Goal: Task Accomplishment & Management: Manage account settings

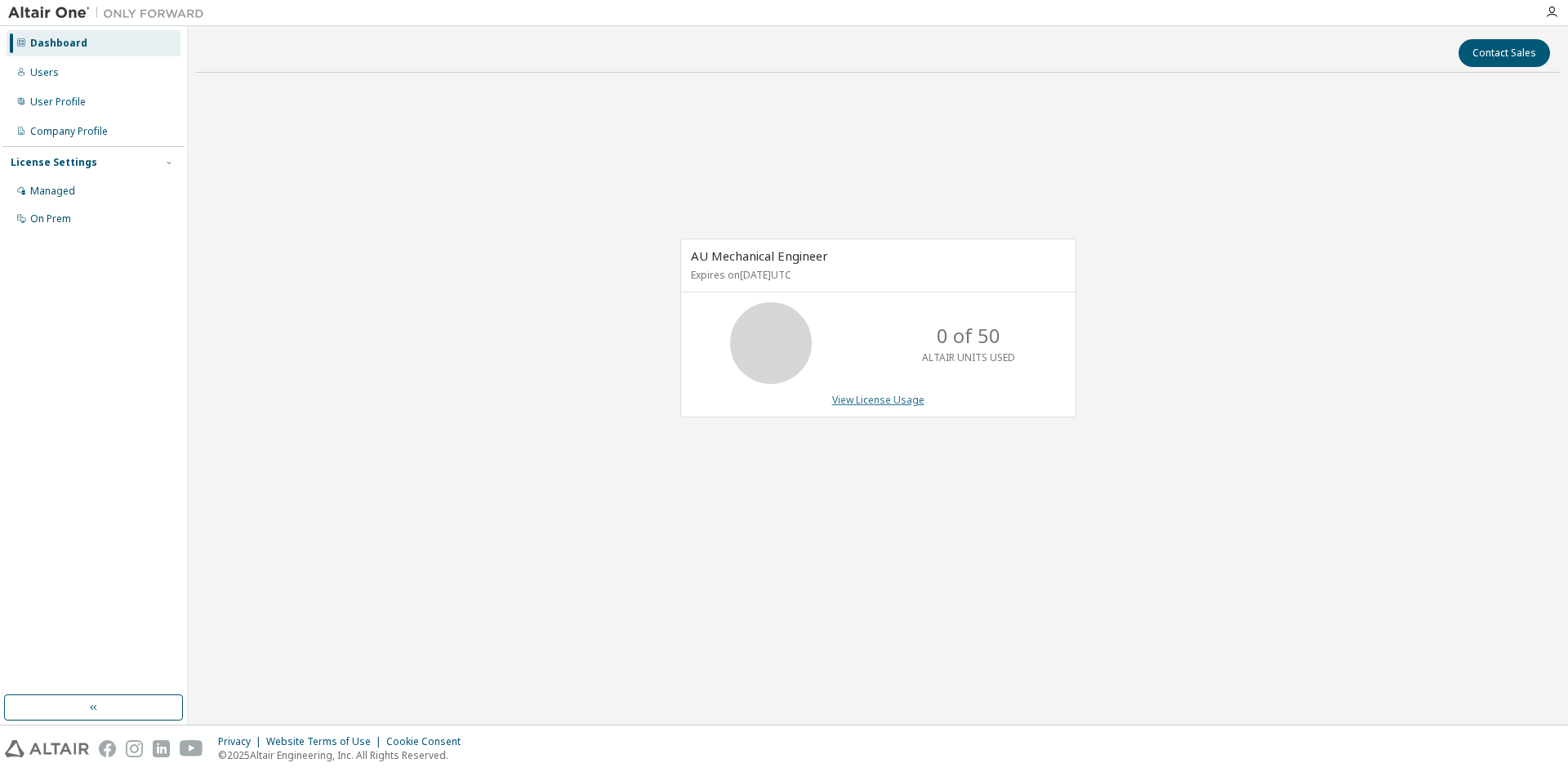
click at [870, 400] on link "View License Usage" at bounding box center [879, 400] width 92 height 14
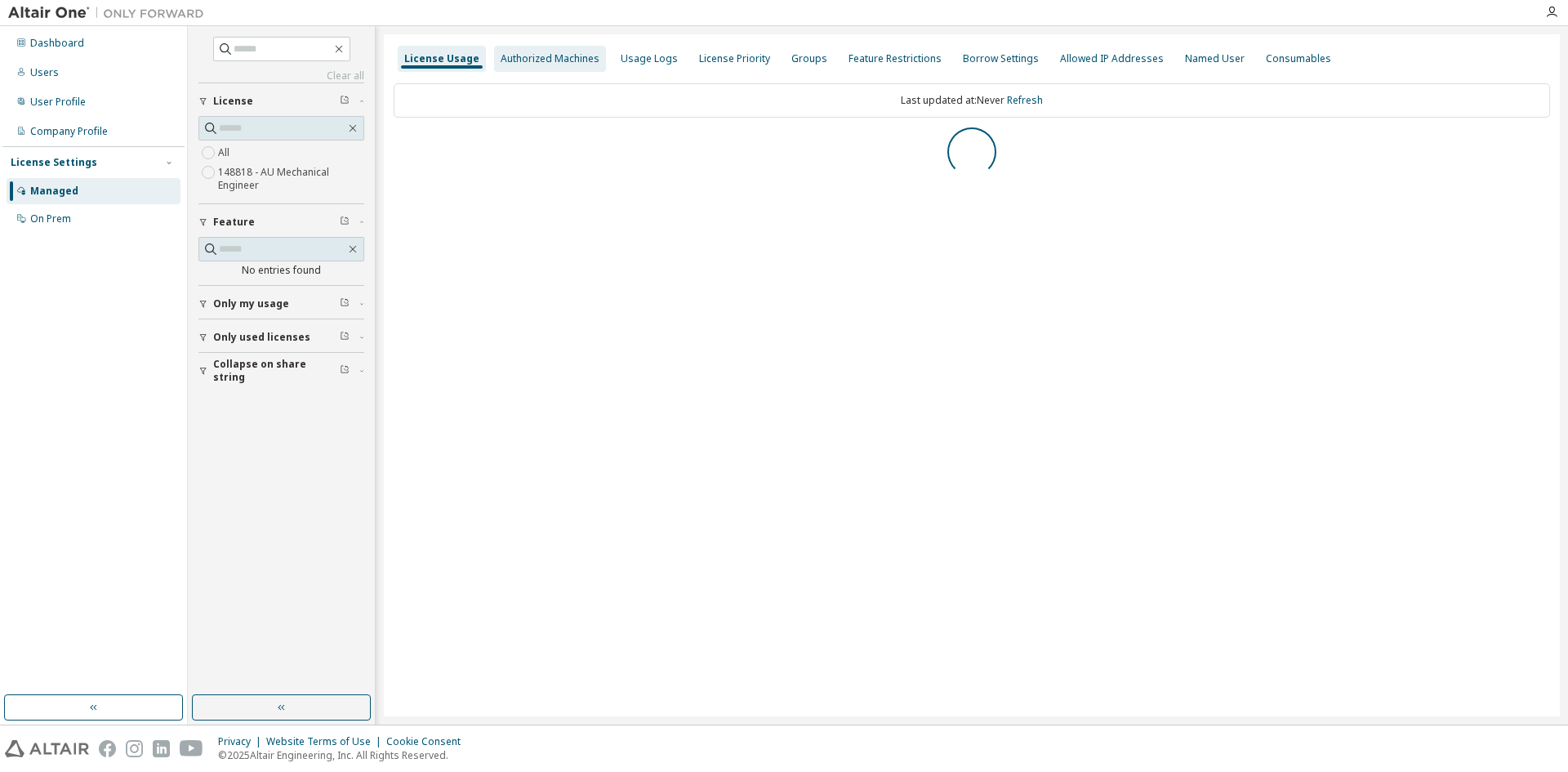
click at [544, 54] on div "Authorized Machines" at bounding box center [550, 59] width 98 height 13
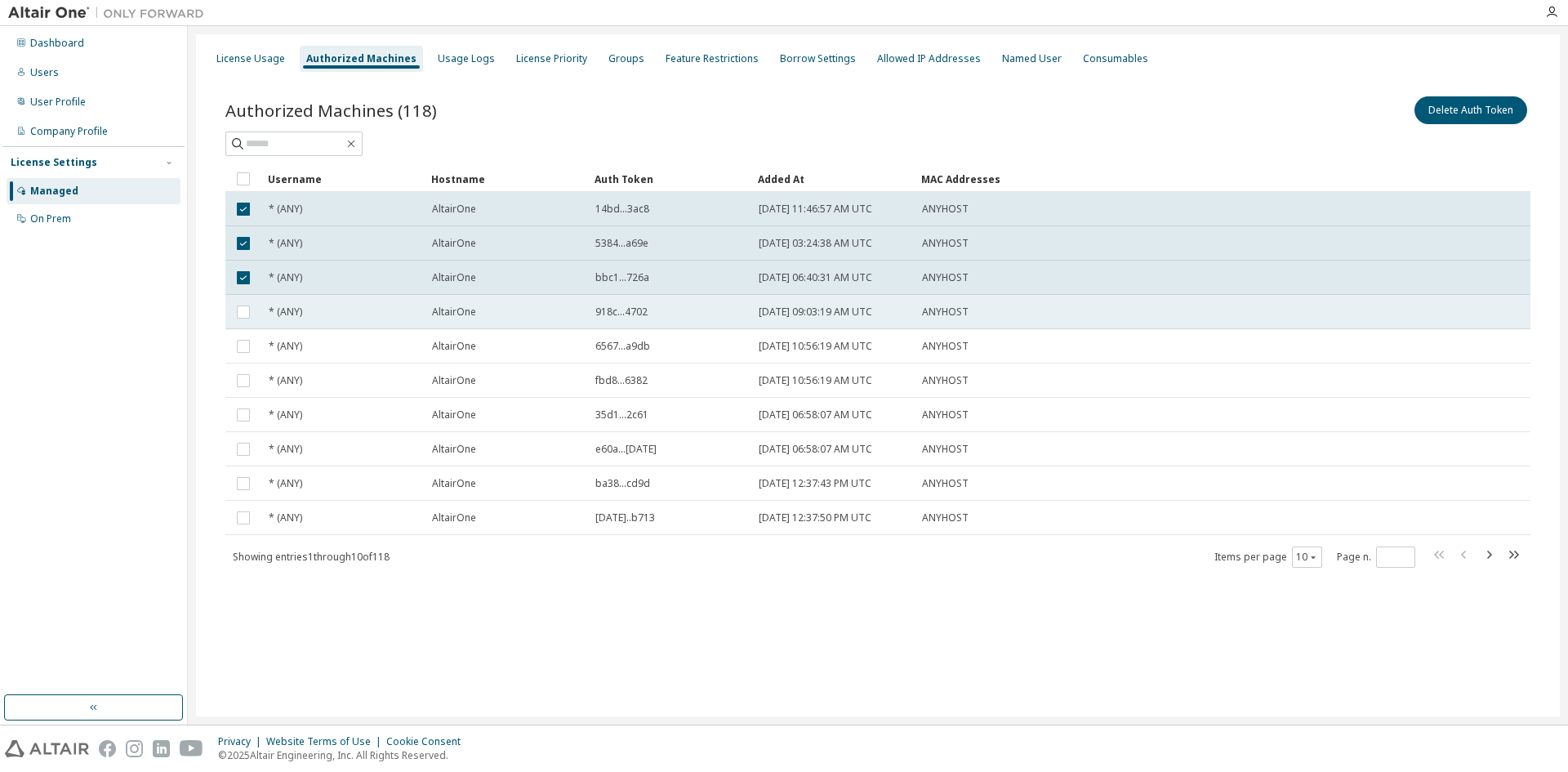
click at [245, 301] on td at bounding box center [243, 311] width 36 height 35
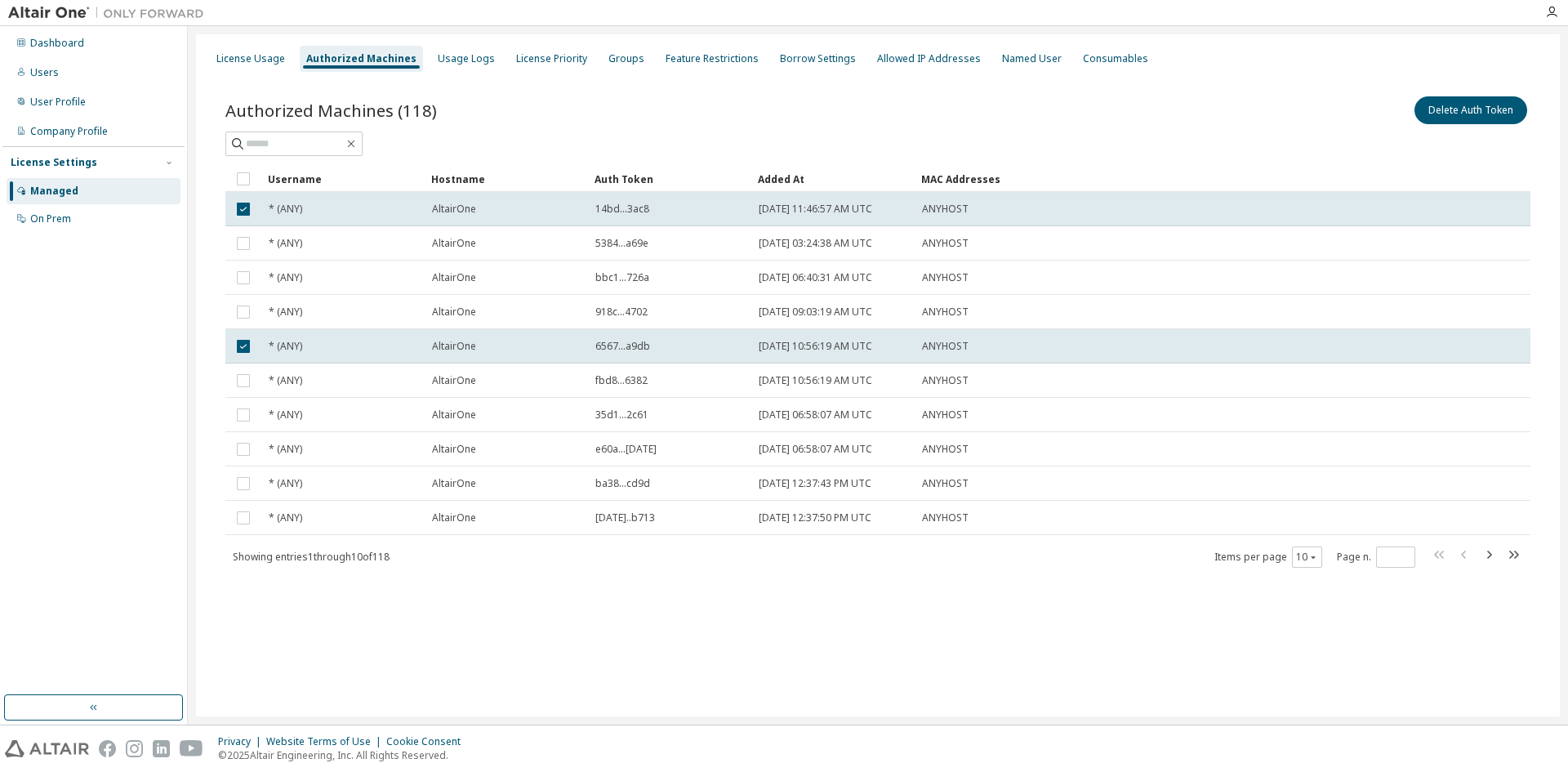
click at [253, 206] on td at bounding box center [243, 209] width 36 height 35
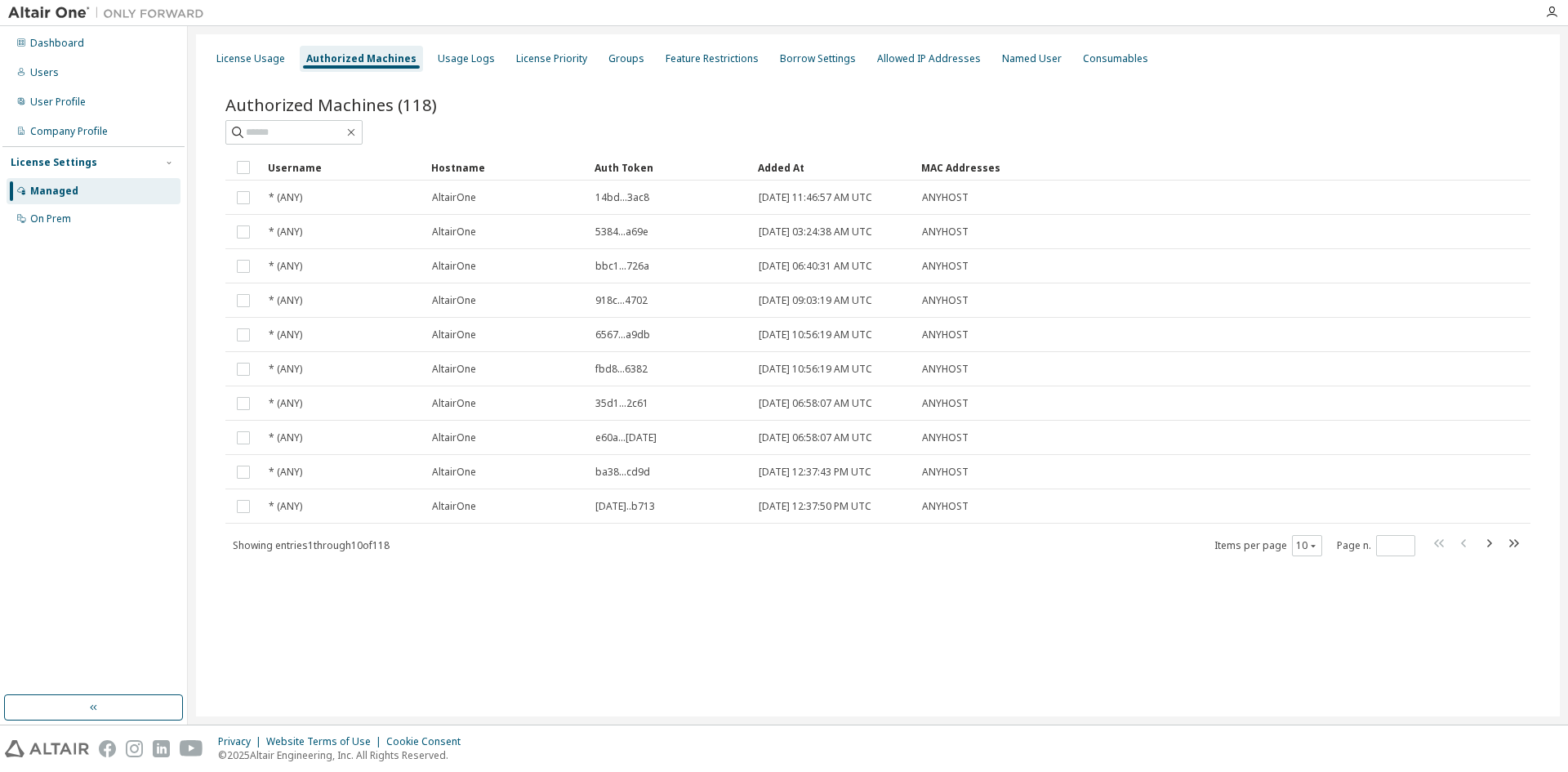
click at [314, 118] on div "Authorized Machines (118)" at bounding box center [878, 118] width 1305 height 52
click at [304, 131] on input "text" at bounding box center [294, 131] width 98 height 16
click at [39, 187] on div "Managed" at bounding box center [53, 191] width 48 height 13
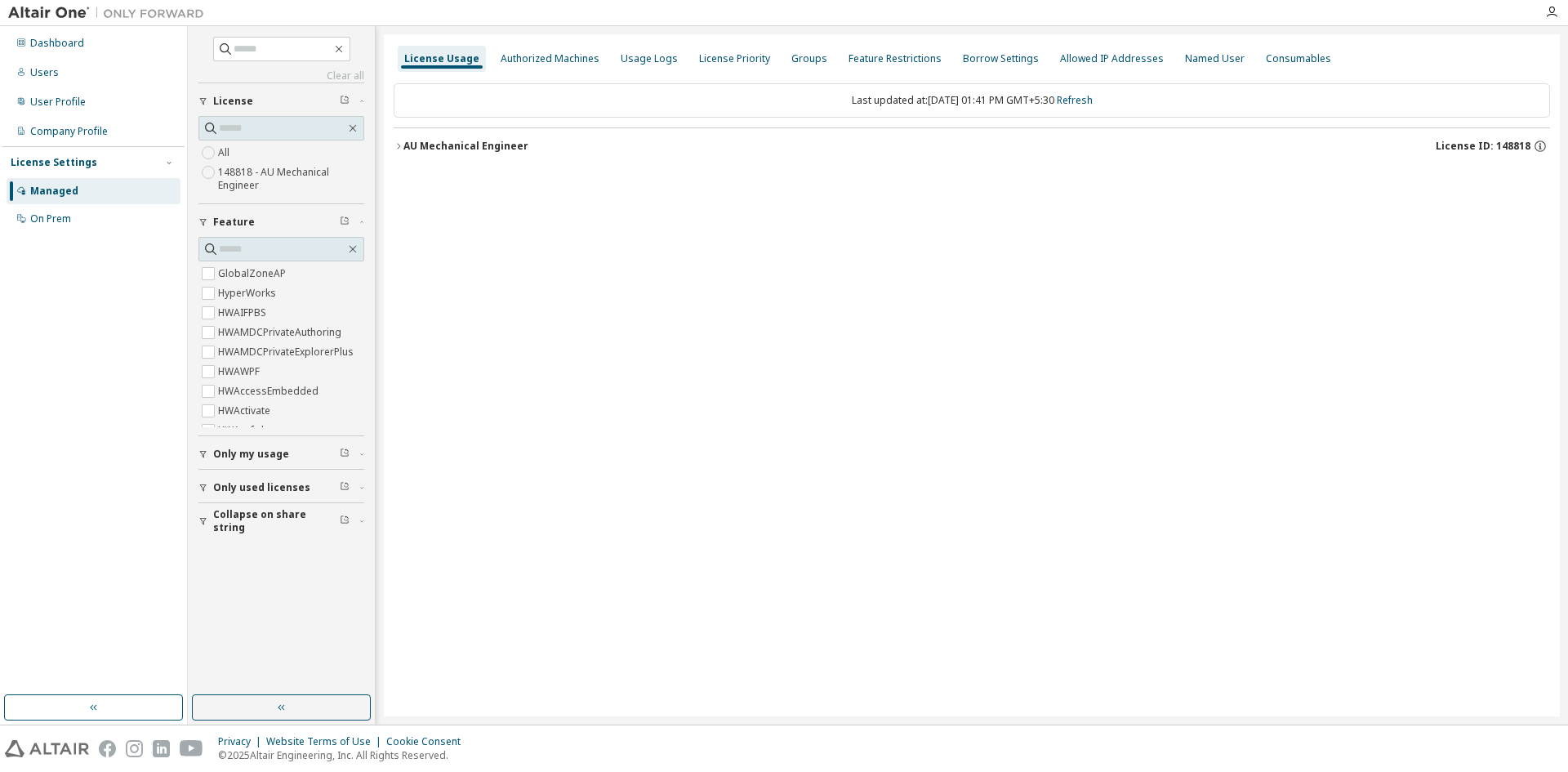
click at [679, 537] on div "License Usage Authorized Machines Usage Logs License Priority Groups Feature Re…" at bounding box center [972, 375] width 1176 height 682
click at [772, 439] on div "License Usage Authorized Machines Usage Logs License Priority Groups Feature Re…" at bounding box center [972, 375] width 1176 height 682
